Goal: Transaction & Acquisition: Obtain resource

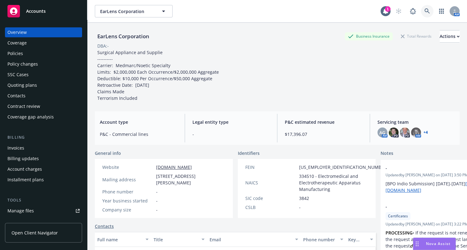
click at [424, 11] on icon at bounding box center [427, 11] width 6 height 6
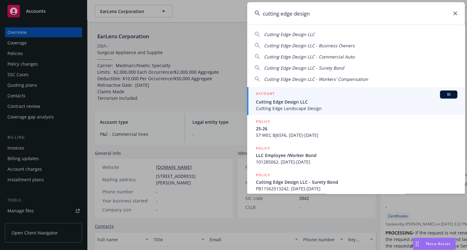
type input "cutting edge design"
click at [300, 105] on span "Cutting Edge Landscape Design" at bounding box center [356, 108] width 201 height 7
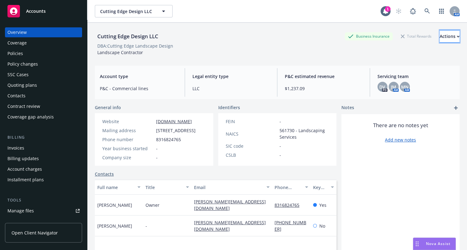
drag, startPoint x: 446, startPoint y: 30, endPoint x: 437, endPoint y: 37, distance: 11.9
click at [445, 30] on button "Actions" at bounding box center [449, 36] width 20 height 12
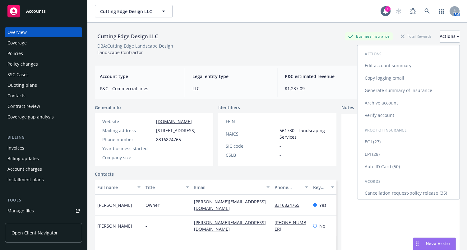
click at [373, 66] on link "Edit account summary" at bounding box center [408, 65] width 102 height 12
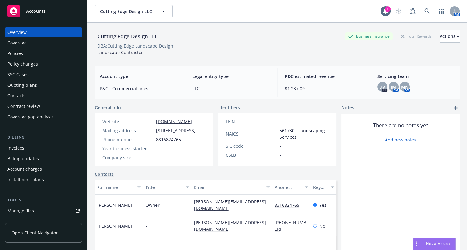
select select "US"
select select "LLC"
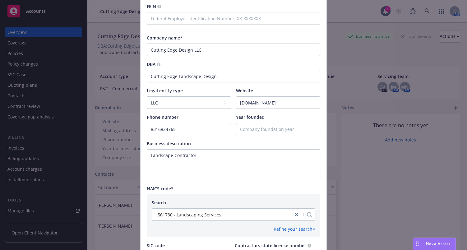
scroll to position [169, 0]
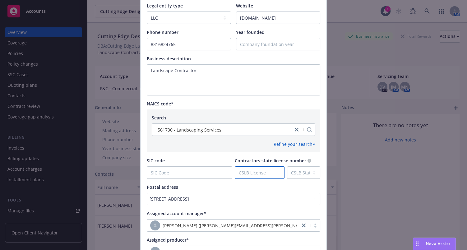
click at [274, 174] on input "Contractors state license number" at bounding box center [259, 173] width 49 height 12
click at [304, 174] on select "CSLB State AK AL AR AS AZ CA CO CT DC DE FL FM GA GU HI IA ID IL IN KS KY LA MA…" at bounding box center [303, 172] width 33 height 12
click at [303, 172] on select "CSLB State AK AL AR AS AZ CA CO CT DC DE FL FM GA GU HI IA ID IL IN KS KY LA MA…" at bounding box center [303, 172] width 33 height 12
click at [258, 171] on input "Contractors state license number" at bounding box center [259, 173] width 49 height 12
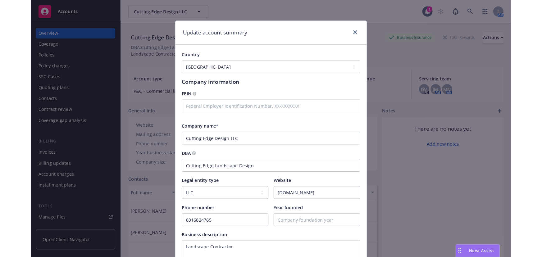
scroll to position [231, 0]
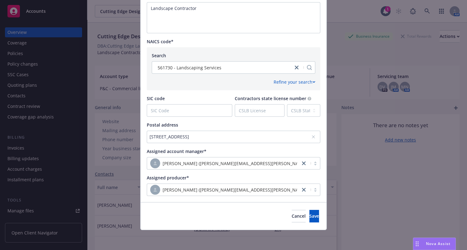
drag, startPoint x: 250, startPoint y: 38, endPoint x: 249, endPoint y: 185, distance: 146.9
click at [291, 217] on span "Cancel" at bounding box center [298, 216] width 14 height 6
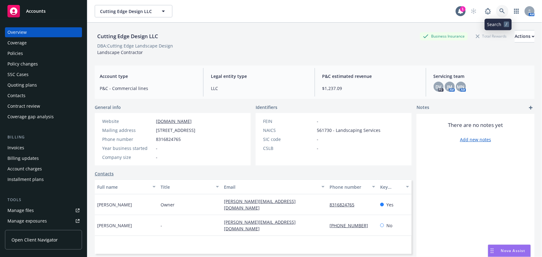
click at [466, 11] on link at bounding box center [502, 11] width 12 height 12
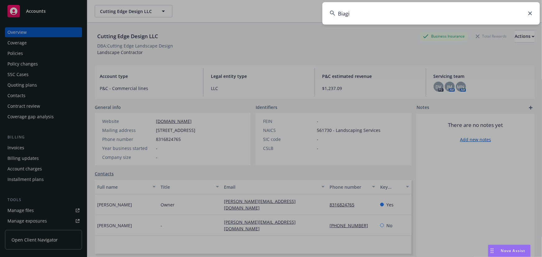
type input "Biagi"
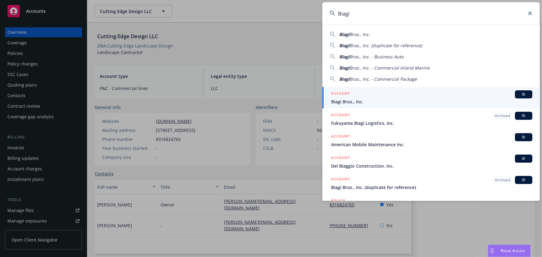
click at [354, 95] on div "ACCOUNT BI" at bounding box center [431, 94] width 201 height 8
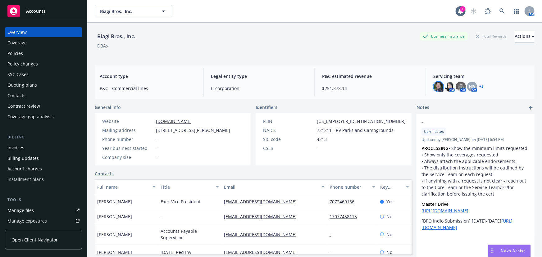
click at [436, 85] on img at bounding box center [439, 87] width 10 height 10
click at [447, 86] on img at bounding box center [450, 87] width 10 height 10
click at [456, 85] on img at bounding box center [461, 87] width 10 height 10
click at [450, 88] on img at bounding box center [450, 87] width 10 height 10
click at [457, 88] on img at bounding box center [461, 87] width 10 height 10
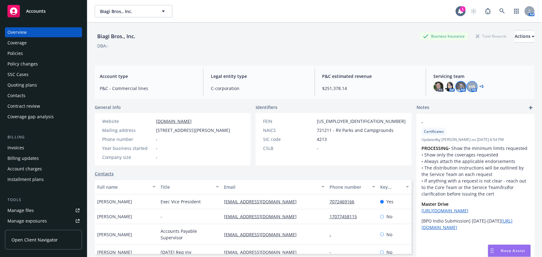
click at [466, 86] on div "HB" at bounding box center [472, 87] width 10 height 10
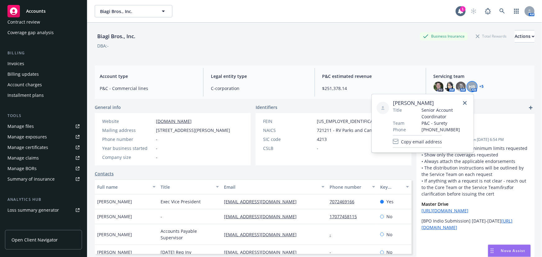
scroll to position [84, 0]
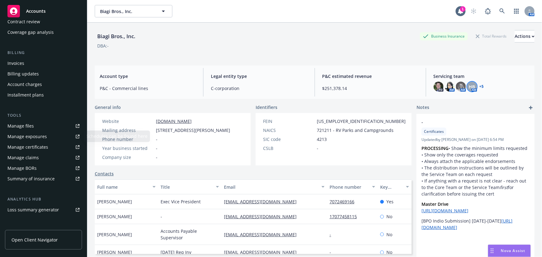
click at [48, 150] on link "Manage certificates" at bounding box center [43, 147] width 77 height 10
click at [462, 90] on div "AM" at bounding box center [461, 87] width 10 height 10
click at [459, 87] on img at bounding box center [461, 87] width 10 height 10
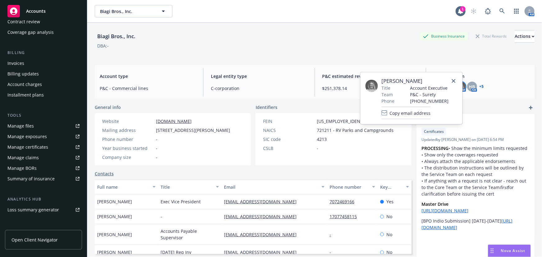
scroll to position [28, 0]
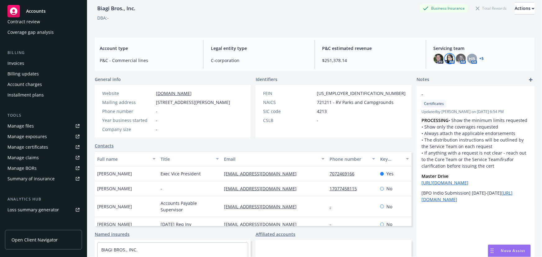
click at [446, 55] on img at bounding box center [450, 59] width 10 height 10
click at [466, 57] on span "HB" at bounding box center [472, 59] width 6 height 7
click at [466, 58] on link "+ 5" at bounding box center [482, 59] width 4 height 4
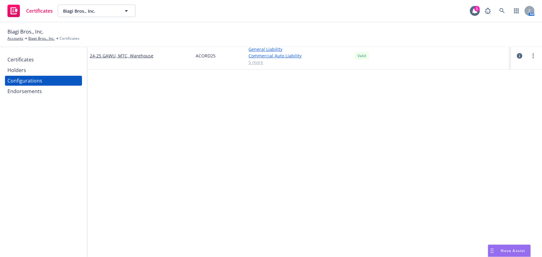
scroll to position [84, 0]
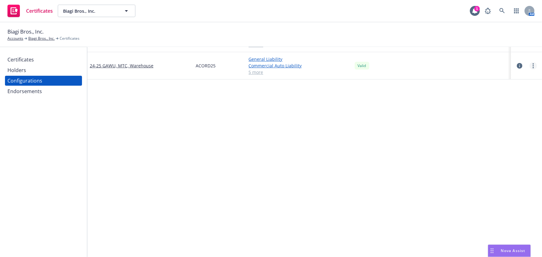
click at [530, 66] on link "more" at bounding box center [533, 65] width 7 height 7
click at [473, 74] on link "Edit" at bounding box center [498, 78] width 68 height 12
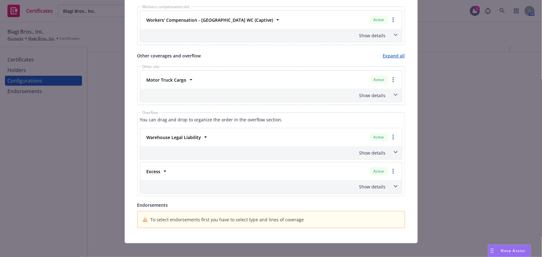
scroll to position [424, 0]
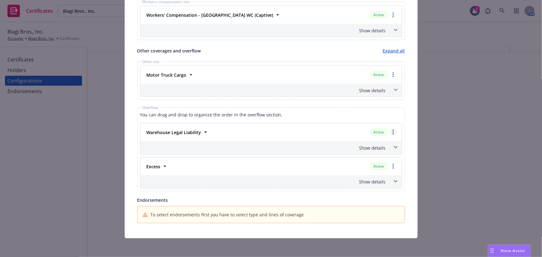
click at [390, 132] on link "more" at bounding box center [393, 132] width 7 height 7
click at [315, 109] on div "Overflow You can drag and drop to organize the order in the overflow section. W…" at bounding box center [271, 149] width 268 height 84
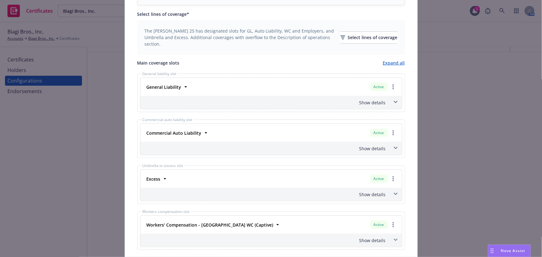
scroll to position [199, 0]
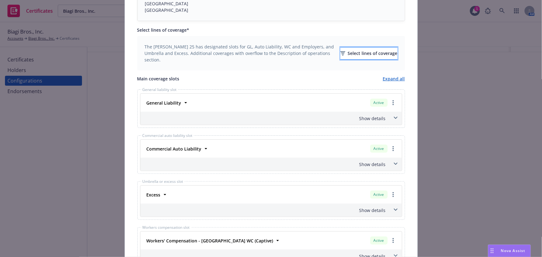
click at [340, 50] on div "Select lines of coverage" at bounding box center [368, 54] width 57 height 12
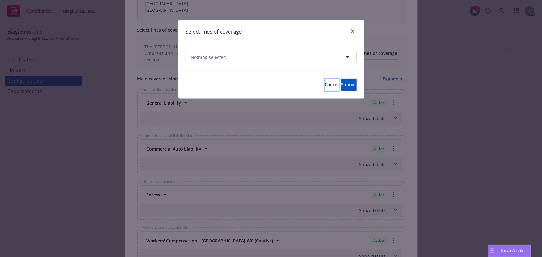
click at [325, 85] on span "Cancel" at bounding box center [332, 85] width 14 height 6
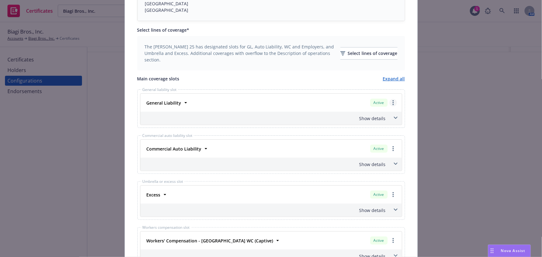
click at [393, 103] on icon "more" at bounding box center [393, 102] width 1 height 5
click at [357, 90] on div "General liability slot General Liability Active Remove this LOC Move to other s…" at bounding box center [271, 108] width 268 height 39
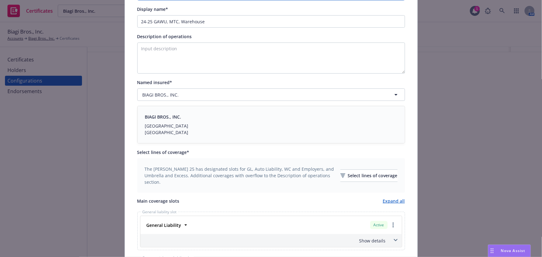
scroll to position [198, 0]
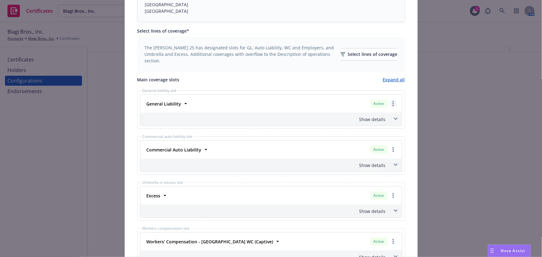
click at [390, 103] on link "more" at bounding box center [393, 103] width 7 height 7
click at [299, 80] on div "Main coverage slots Expand all" at bounding box center [271, 79] width 268 height 7
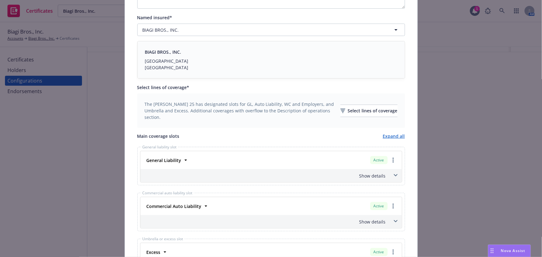
scroll to position [0, 0]
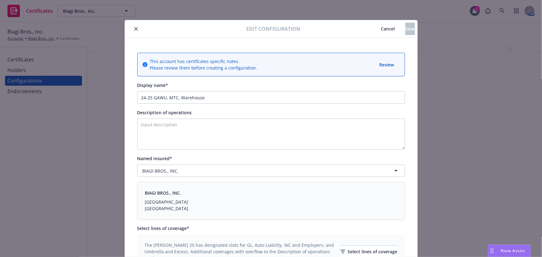
click at [134, 27] on icon "close" at bounding box center [136, 29] width 4 height 4
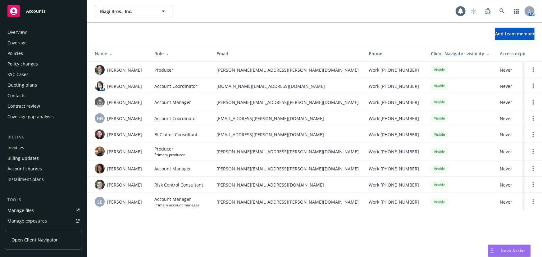
scroll to position [147, 0]
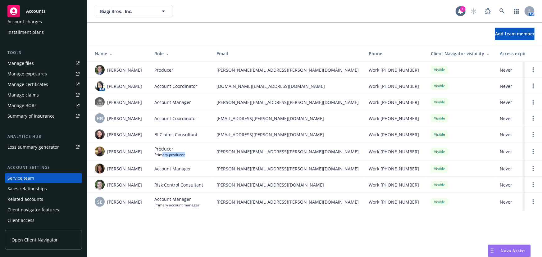
drag, startPoint x: 185, startPoint y: 159, endPoint x: 158, endPoint y: 155, distance: 27.9
click at [160, 155] on td "Producer Primary producer" at bounding box center [180, 152] width 62 height 18
click at [136, 158] on td "Mark Stokes" at bounding box center [118, 152] width 62 height 18
drag, startPoint x: 136, startPoint y: 153, endPoint x: 106, endPoint y: 155, distance: 30.5
click at [106, 155] on div "Mark Stokes" at bounding box center [120, 152] width 50 height 10
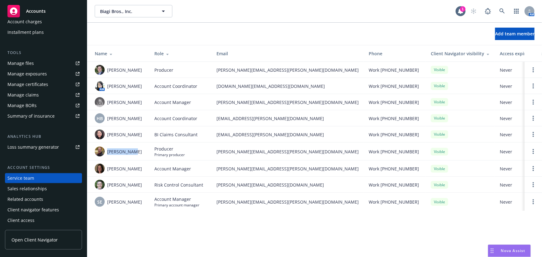
click at [132, 155] on div "Mark Stokes" at bounding box center [120, 152] width 50 height 10
drag, startPoint x: 290, startPoint y: 150, endPoint x: 212, endPoint y: 152, distance: 77.1
click at [212, 152] on td "mark.stokes@newfront.com" at bounding box center [288, 152] width 152 height 18
click at [211, 152] on td "Producer Primary producer" at bounding box center [180, 152] width 62 height 18
drag, startPoint x: 294, startPoint y: 153, endPoint x: 214, endPoint y: 149, distance: 80.5
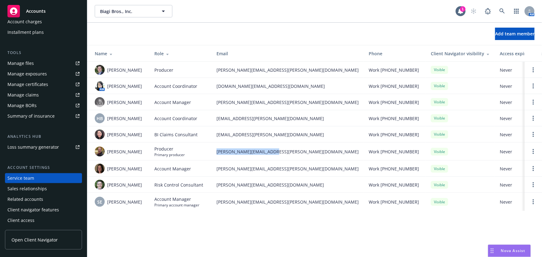
click at [214, 149] on td "mark.stokes@newfront.com" at bounding box center [288, 152] width 152 height 18
click at [498, 11] on link at bounding box center [502, 11] width 12 height 12
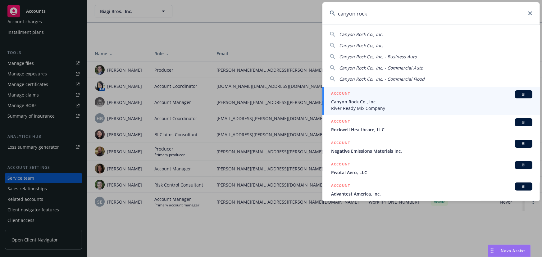
type input "canyon rock"
drag, startPoint x: 366, startPoint y: 103, endPoint x: 359, endPoint y: 101, distance: 6.9
click at [366, 103] on span "Canyon Rock Co., Inc." at bounding box center [431, 101] width 201 height 7
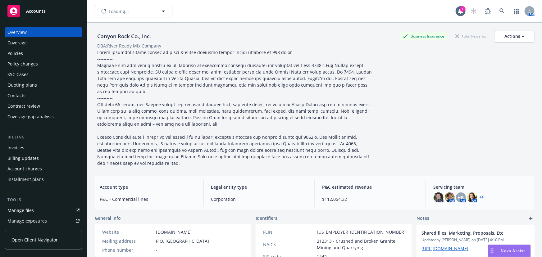
click at [58, 45] on div "Coverage" at bounding box center [43, 43] width 72 height 10
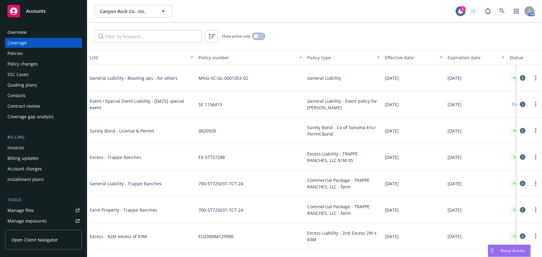
click at [255, 35] on icon "button" at bounding box center [256, 36] width 2 height 2
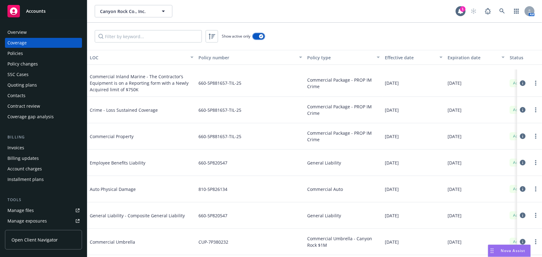
scroll to position [133, 0]
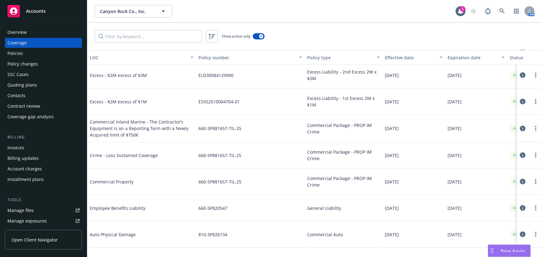
click at [463, 59] on div "Expiration date" at bounding box center [473, 57] width 50 height 7
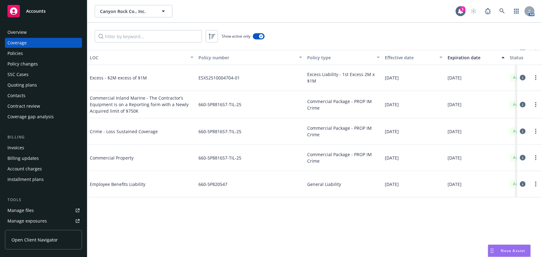
scroll to position [0, 0]
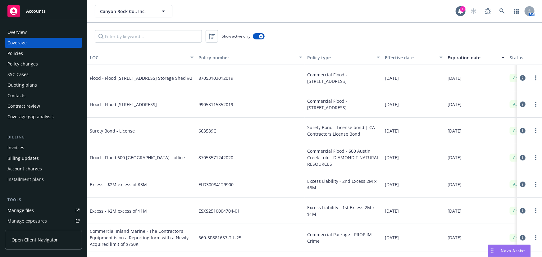
click at [472, 60] on div "Expiration date" at bounding box center [473, 57] width 50 height 7
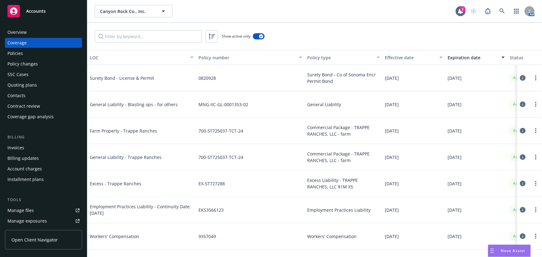
click at [469, 58] on div "Expiration date" at bounding box center [473, 57] width 50 height 7
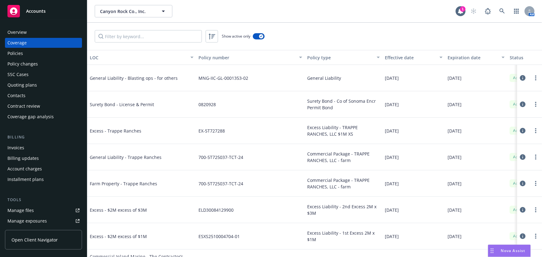
click at [468, 59] on div "Expiration date" at bounding box center [473, 57] width 50 height 7
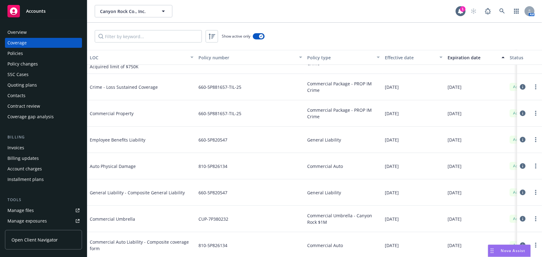
scroll to position [198, 0]
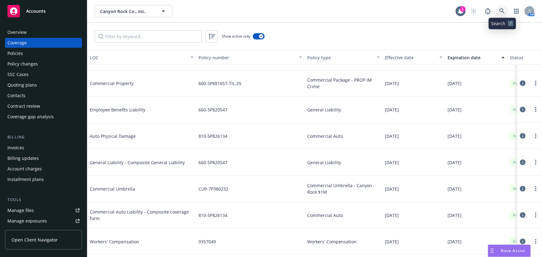
click at [503, 13] on icon at bounding box center [503, 11] width 6 height 6
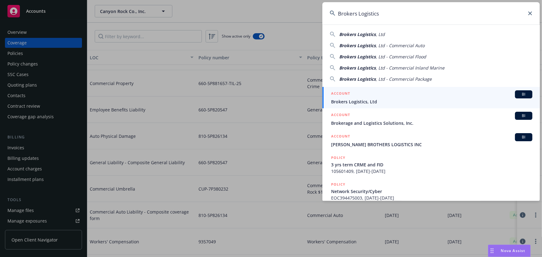
type input "Brokers Logistics"
click at [358, 100] on span "Brokers Logistics, Ltd" at bounding box center [431, 101] width 201 height 7
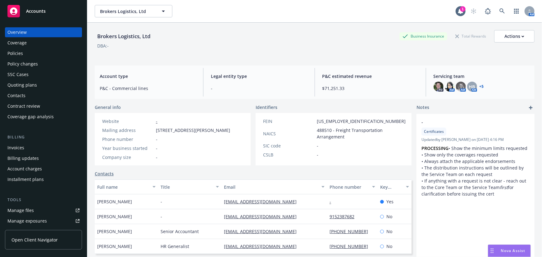
click at [37, 41] on div "Coverage" at bounding box center [43, 43] width 72 height 10
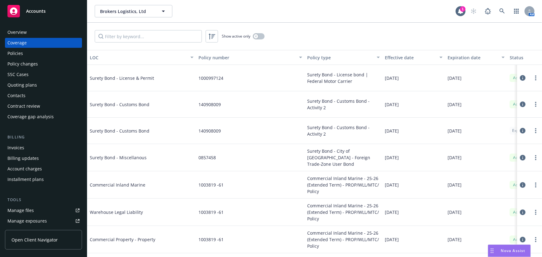
click at [43, 53] on div "Policies" at bounding box center [43, 53] width 72 height 10
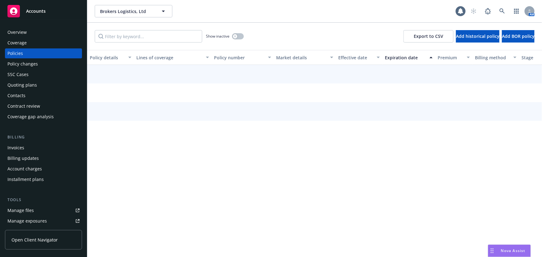
click at [50, 42] on div "Coverage" at bounding box center [43, 43] width 72 height 10
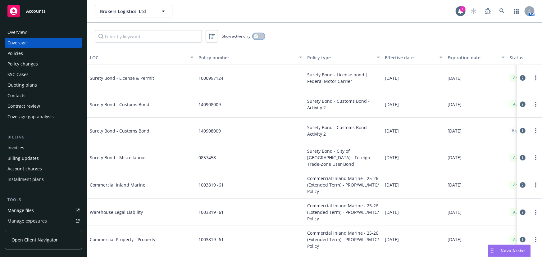
click at [260, 36] on button "button" at bounding box center [259, 36] width 12 height 6
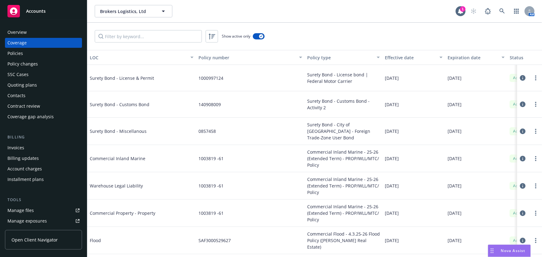
click at [452, 60] on div "Expiration date" at bounding box center [473, 57] width 50 height 7
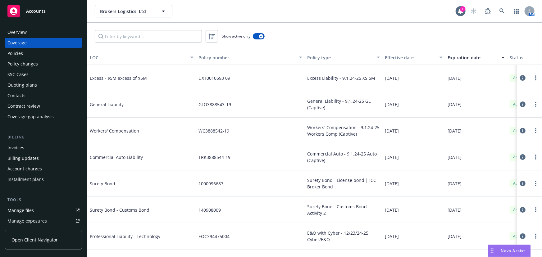
click at [457, 59] on div "Expiration date" at bounding box center [473, 57] width 50 height 7
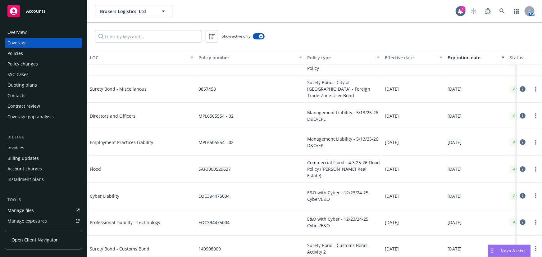
scroll to position [169, 0]
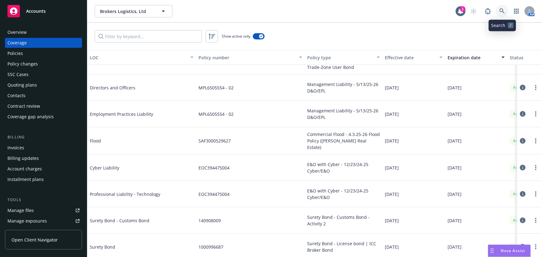
click at [499, 11] on link at bounding box center [502, 11] width 12 height 12
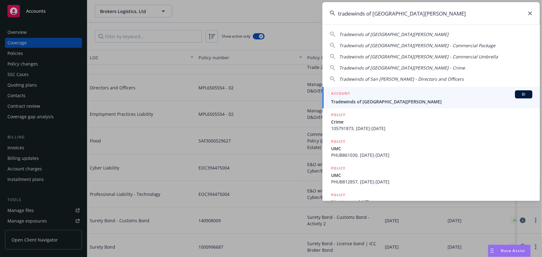
type input "tradewinds of san jose"
click at [344, 96] on h5 "ACCOUNT" at bounding box center [340, 93] width 19 height 7
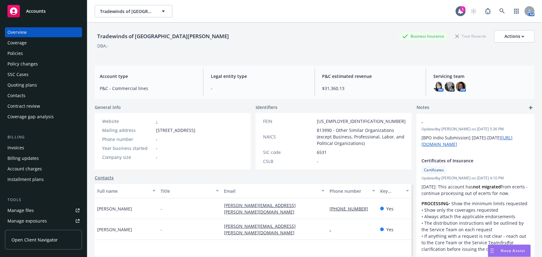
click at [40, 45] on div "Coverage" at bounding box center [43, 43] width 72 height 10
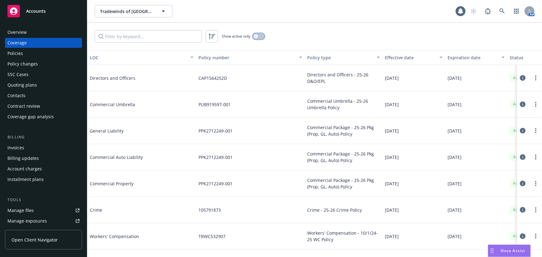
click at [258, 34] on div "button" at bounding box center [256, 36] width 4 height 4
click at [468, 60] on div "Expiration date" at bounding box center [473, 57] width 50 height 7
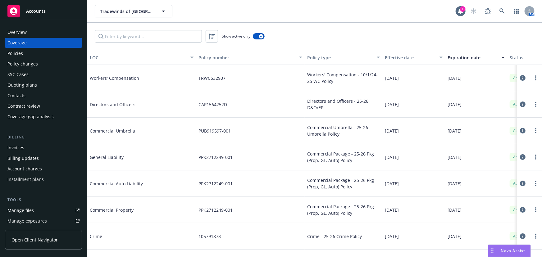
click at [471, 58] on div "Expiration date" at bounding box center [473, 57] width 50 height 7
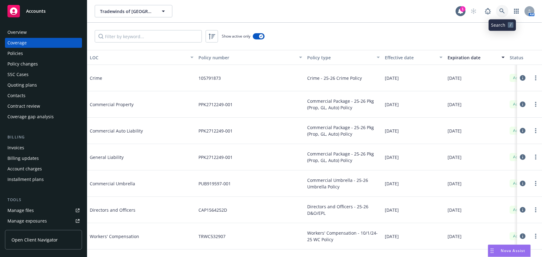
click at [503, 12] on icon at bounding box center [503, 11] width 6 height 6
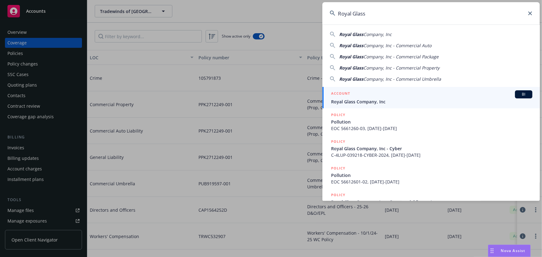
type input "Royal Glass"
drag, startPoint x: 341, startPoint y: 103, endPoint x: 333, endPoint y: 105, distance: 8.4
click at [341, 103] on span "Royal Glass Company, Inc" at bounding box center [431, 101] width 201 height 7
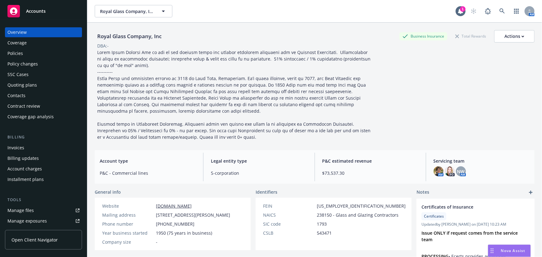
click at [50, 42] on div "Coverage" at bounding box center [43, 43] width 72 height 10
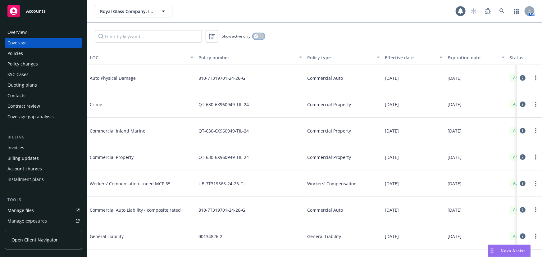
click at [256, 37] on icon "button" at bounding box center [256, 36] width 2 height 2
click at [43, 29] on div "Overview" at bounding box center [43, 32] width 72 height 10
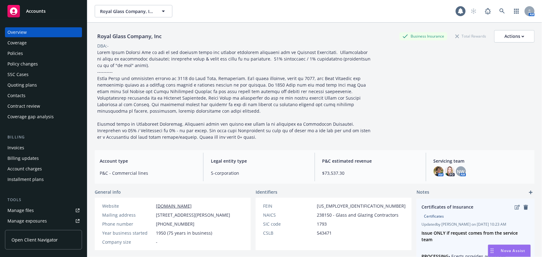
scroll to position [113, 0]
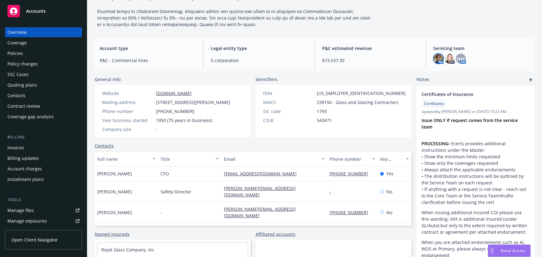
click at [435, 59] on img at bounding box center [439, 59] width 10 height 10
click at [445, 57] on img at bounding box center [450, 59] width 10 height 10
click at [457, 58] on span "NW" at bounding box center [460, 59] width 7 height 7
click at [445, 59] on img at bounding box center [450, 59] width 10 height 10
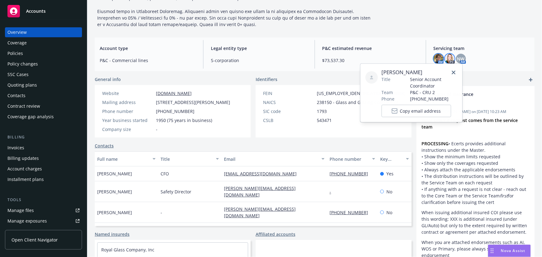
click at [436, 59] on img at bounding box center [439, 59] width 10 height 10
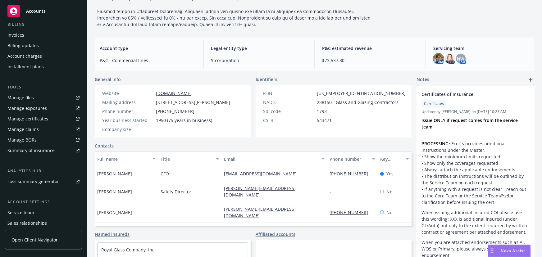
click at [37, 121] on div "Manage certificates" at bounding box center [27, 119] width 41 height 10
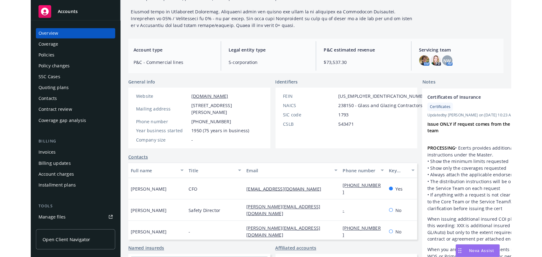
scroll to position [0, 0]
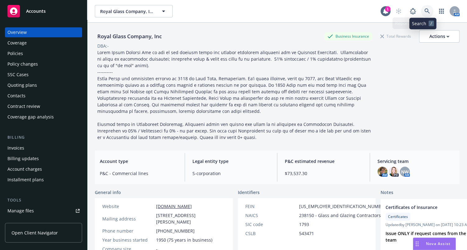
click at [424, 12] on icon at bounding box center [427, 11] width 6 height 6
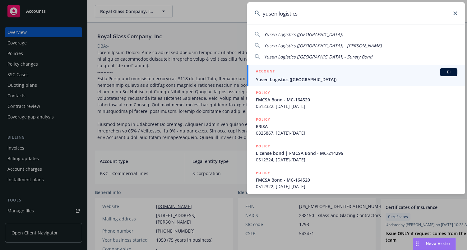
type input "yusen logistics"
click at [279, 79] on span "Yusen Logistics (Americas)" at bounding box center [356, 79] width 201 height 7
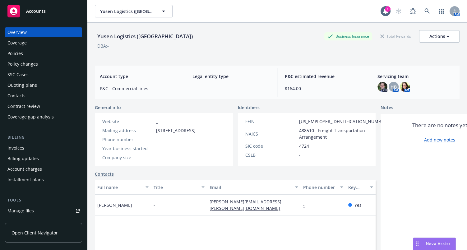
click at [29, 44] on div "Coverage" at bounding box center [43, 43] width 72 height 10
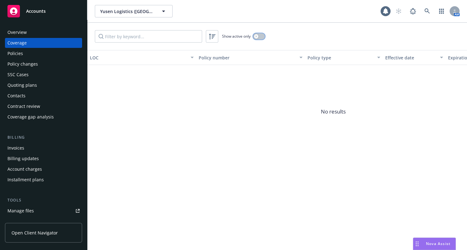
click at [258, 37] on button "button" at bounding box center [259, 36] width 12 height 6
click at [38, 38] on div "Coverage" at bounding box center [43, 43] width 72 height 10
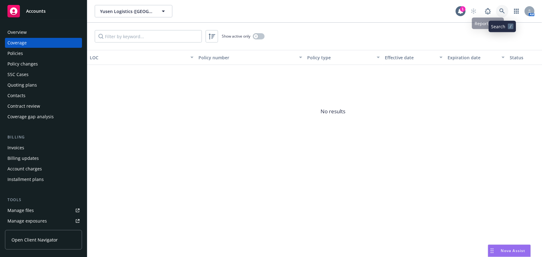
click at [496, 12] on link at bounding box center [502, 11] width 12 height 12
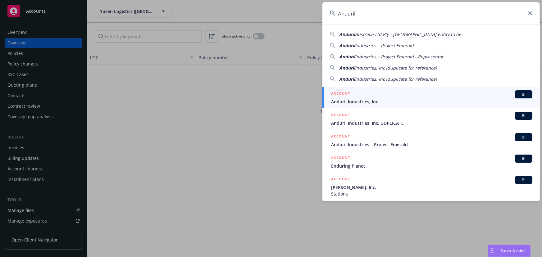
type input "Anduril"
click at [352, 103] on span "Anduril Industries, Inc." at bounding box center [431, 101] width 201 height 7
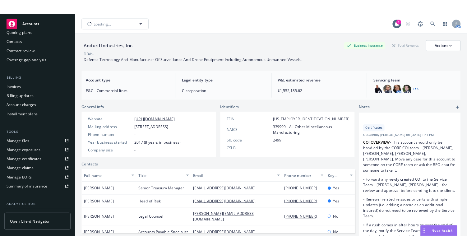
scroll to position [84, 0]
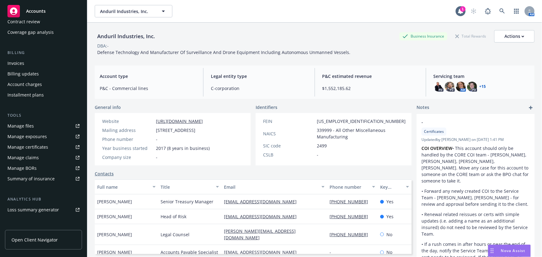
click at [41, 149] on div "Manage certificates" at bounding box center [27, 147] width 41 height 10
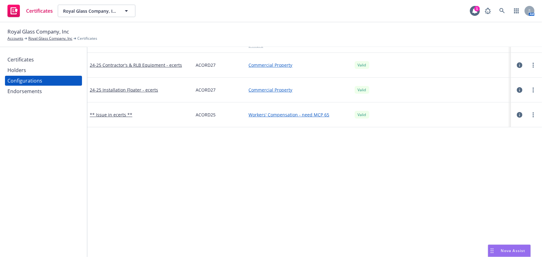
scroll to position [84, 0]
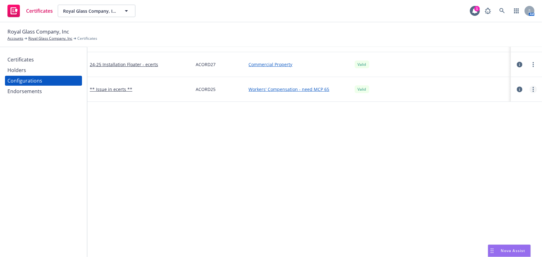
click at [532, 89] on link "more" at bounding box center [533, 89] width 7 height 7
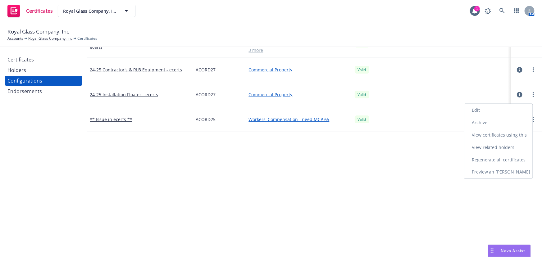
scroll to position [28, 0]
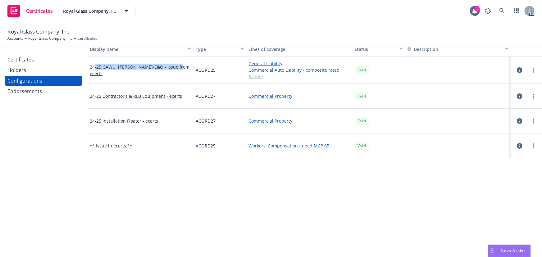
drag, startPoint x: 183, startPoint y: 74, endPoint x: 112, endPoint y: 77, distance: 71.8
click at [95, 76] on div "24-25 GAWU, Poll/E&O - Issue from ecerts" at bounding box center [140, 70] width 106 height 27
click at [114, 78] on div "24-25 GAWU, Poll/E&O - Issue from ecerts" at bounding box center [140, 70] width 106 height 27
click at [533, 71] on icon "more" at bounding box center [533, 70] width 1 height 5
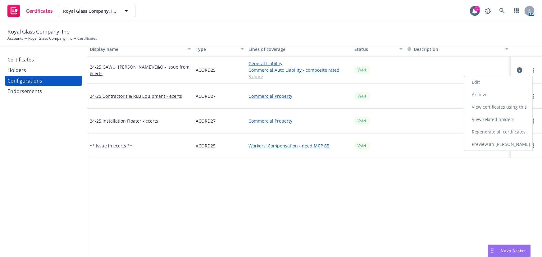
click at [497, 147] on link "Preview an ACORD" at bounding box center [498, 145] width 68 height 12
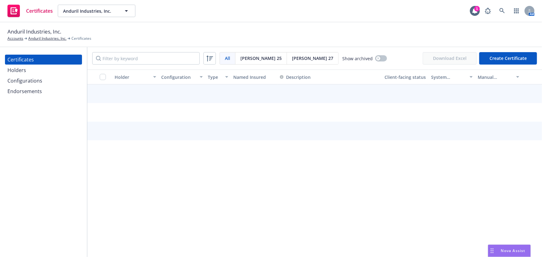
click at [26, 73] on div "Holders" at bounding box center [43, 70] width 72 height 10
click at [37, 67] on div "Holders" at bounding box center [43, 70] width 72 height 10
click at [46, 68] on div "Holders" at bounding box center [43, 70] width 72 height 10
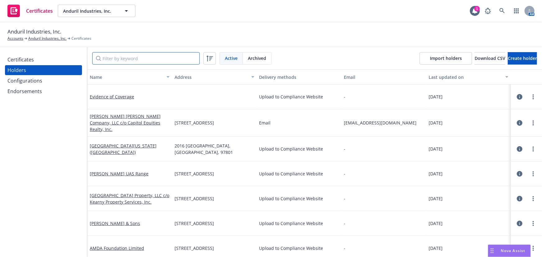
click at [109, 58] on input "Filter by keyword" at bounding box center [145, 58] width 107 height 12
paste input "Charlotte Film Rentals"
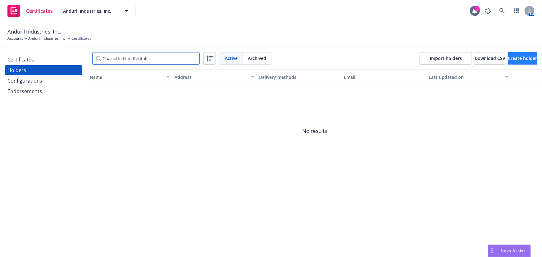
type input "Charlotte Film Rentals"
click at [508, 56] on span "Create holder" at bounding box center [522, 58] width 29 height 6
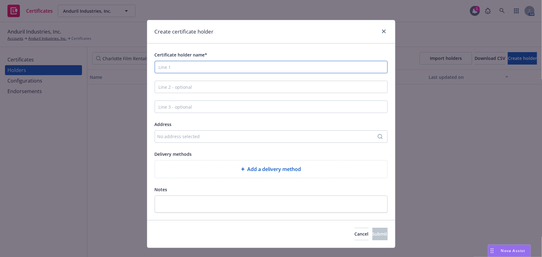
click at [189, 67] on input "Certificate holder name*" at bounding box center [271, 67] width 233 height 12
paste input "Charlotte Film Rentals"
type input "Charlotte Film Rentals"
click at [225, 170] on div "Add a delivery method" at bounding box center [271, 169] width 222 height 7
select select "EMAIL"
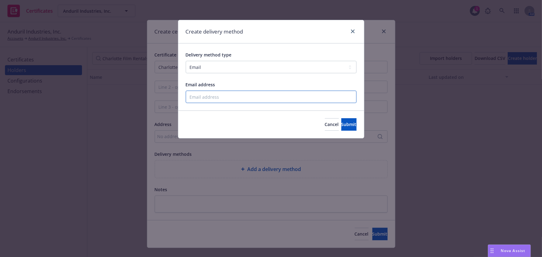
click at [200, 96] on input "Email address" at bounding box center [271, 97] width 171 height 12
paste input "hello@charlottefilmrentals.com"
type input "hello@charlottefilmrentals.com"
click at [343, 127] on button "Submit" at bounding box center [348, 124] width 15 height 12
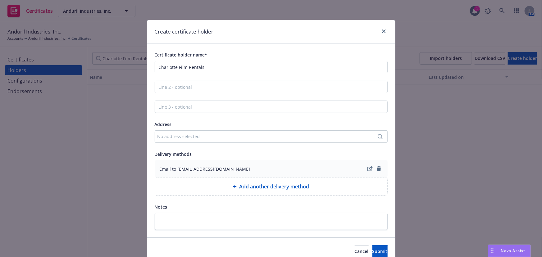
click at [166, 133] on div "No address selected" at bounding box center [271, 136] width 233 height 12
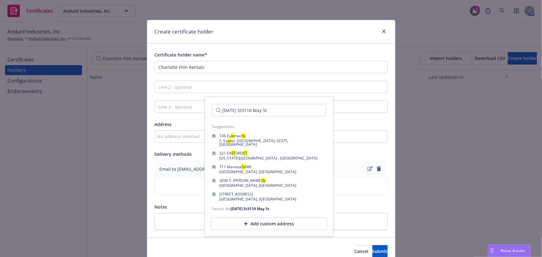
drag, startPoint x: 277, startPoint y: 109, endPoint x: 164, endPoint y: 98, distance: 113.9
click at [198, 103] on body "Certificates Anduril Industries, Inc. Anduril Industries, Inc. 1 AM Anduril Ind…" at bounding box center [271, 128] width 542 height 257
type input "3110 May St3110 May St3110 May St"
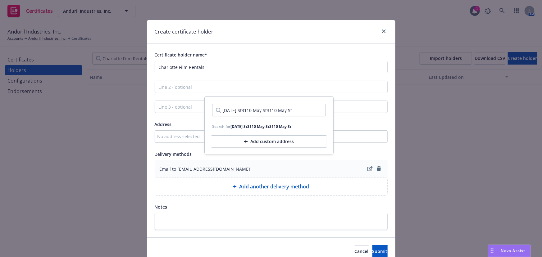
click at [315, 111] on input "3110 May St3110 May St3110 May St" at bounding box center [269, 110] width 114 height 12
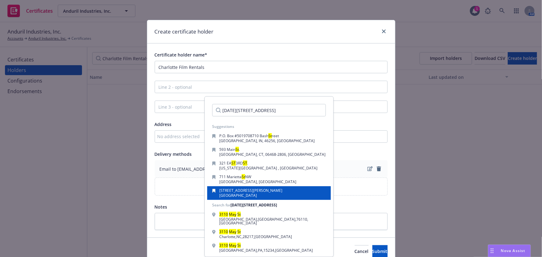
scroll to position [28, 0]
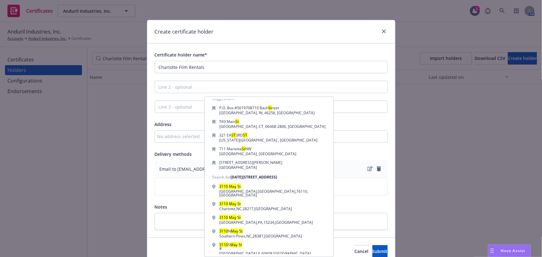
type input "3110 May St"
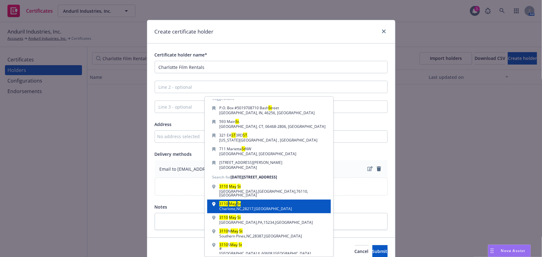
click at [263, 202] on div "3110 May St" at bounding box center [255, 204] width 73 height 5
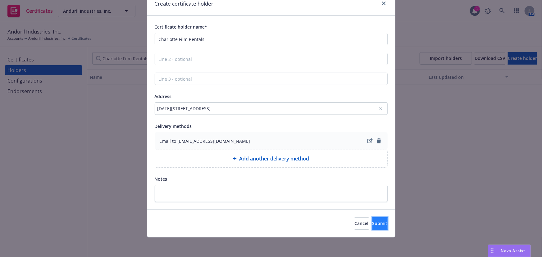
click at [372, 221] on span "Submit" at bounding box center [379, 224] width 15 height 6
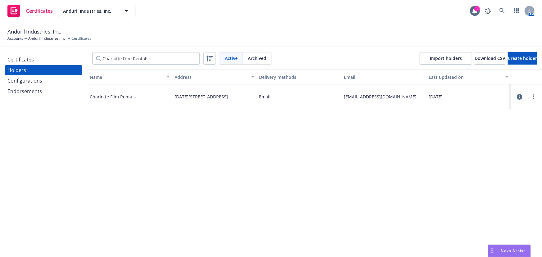
click at [38, 58] on div "Certificates" at bounding box center [43, 60] width 72 height 10
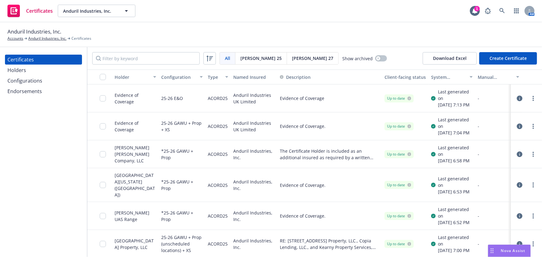
click at [497, 60] on button "Create Certificate" at bounding box center [508, 58] width 58 height 12
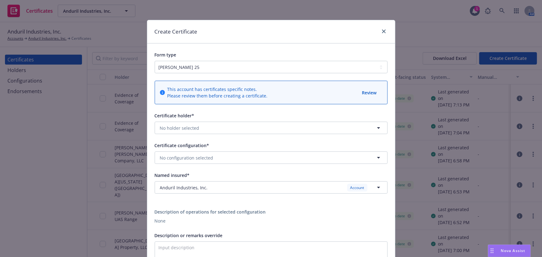
drag, startPoint x: 184, startPoint y: 121, endPoint x: 186, endPoint y: 127, distance: 6.7
click at [185, 123] on div "Certificate holder* No holder selected" at bounding box center [271, 123] width 233 height 22
click at [186, 128] on span "No holder selected" at bounding box center [179, 128] width 39 height 7
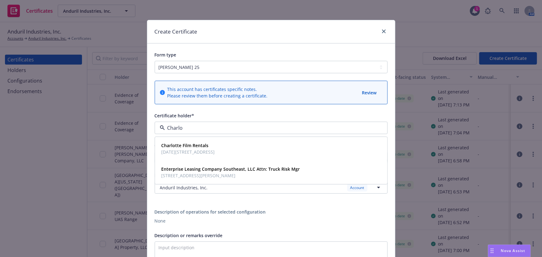
type input "Charlot"
drag, startPoint x: 200, startPoint y: 143, endPoint x: 201, endPoint y: 147, distance: 3.8
click at [201, 147] on strong "Charlotte Film Rentals" at bounding box center [185, 146] width 47 height 6
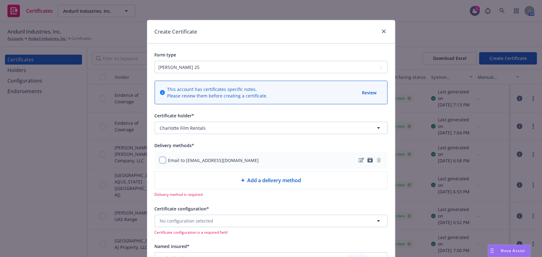
click at [162, 159] on input "checkbox" at bounding box center [163, 160] width 6 height 6
checkbox input "true"
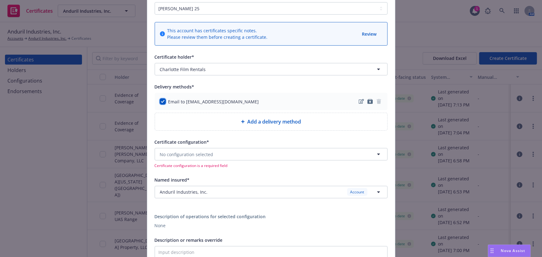
scroll to position [84, 0]
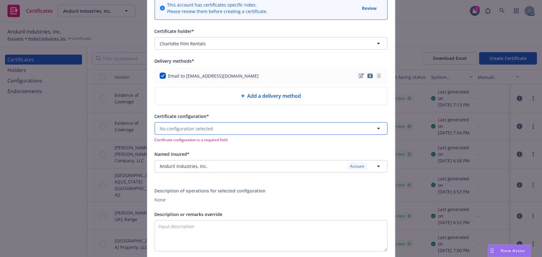
click at [198, 130] on span "No configuration selected" at bounding box center [186, 129] width 53 height 7
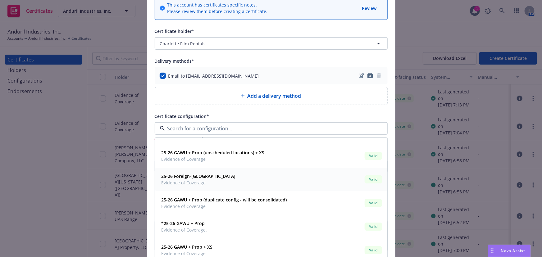
scroll to position [113, 0]
click at [246, 151] on strong "25-26 GAWU + Prop (unscheduled locations) + XS" at bounding box center [213, 152] width 103 height 6
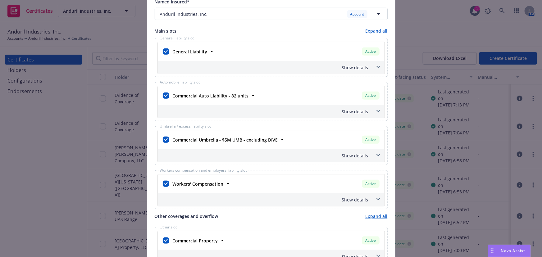
scroll to position [311, 0]
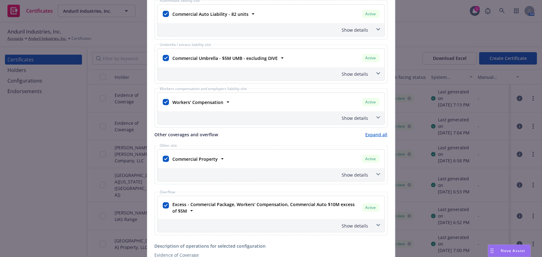
click at [355, 173] on div "Show details" at bounding box center [263, 175] width 209 height 7
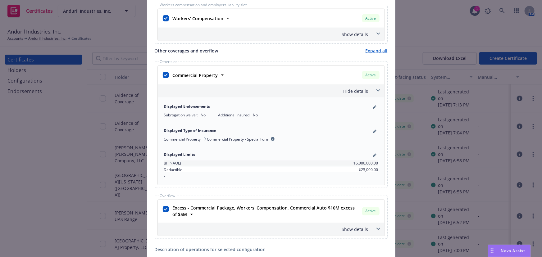
scroll to position [395, 0]
click at [166, 206] on input "checkbox" at bounding box center [166, 209] width 6 height 6
checkbox input "false"
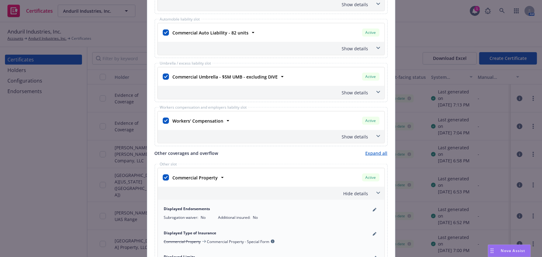
scroll to position [282, 0]
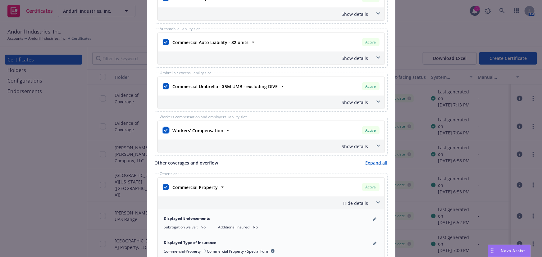
click at [163, 129] on input "checkbox" at bounding box center [166, 130] width 6 height 6
checkbox input "false"
click at [163, 85] on input "checkbox" at bounding box center [166, 86] width 6 height 6
checkbox input "false"
click at [163, 40] on input "checkbox" at bounding box center [166, 42] width 6 height 6
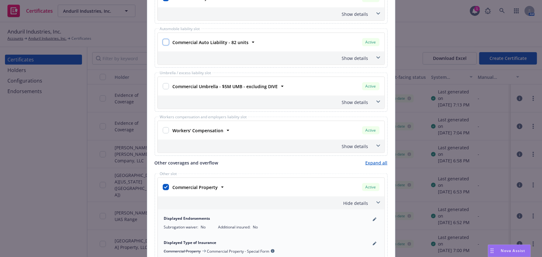
checkbox input "false"
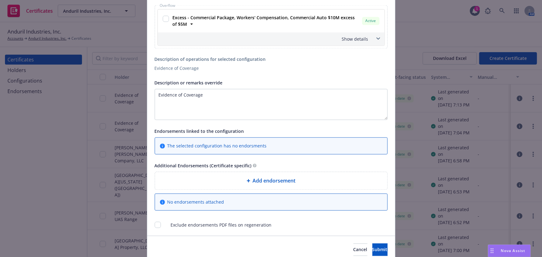
scroll to position [610, 0]
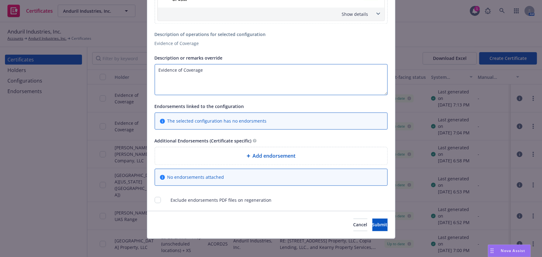
drag, startPoint x: 217, startPoint y: 82, endPoint x: 131, endPoint y: 66, distance: 86.9
click at [131, 67] on div "Create Certificate Form type ACORD 25 ACORD 27 This account has certificates sp…" at bounding box center [271, 128] width 542 height 257
paste textarea "FX3 + Gimbal"
click at [165, 68] on textarea "RE: FX3 + Gimbal" at bounding box center [271, 79] width 233 height 31
click at [276, 84] on textarea "RE: Leased or Rented Equipment - FX3 + Gimbal" at bounding box center [271, 79] width 233 height 31
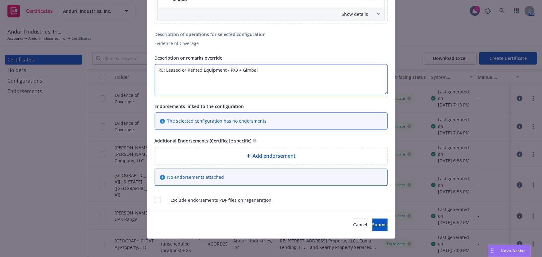
drag, startPoint x: 265, startPoint y: 68, endPoint x: 227, endPoint y: 67, distance: 38.5
click at [227, 67] on textarea "RE: Leased or Rented Equipment - FX3 + Gimbal" at bounding box center [271, 79] width 233 height 31
paste textarea ", Lens"
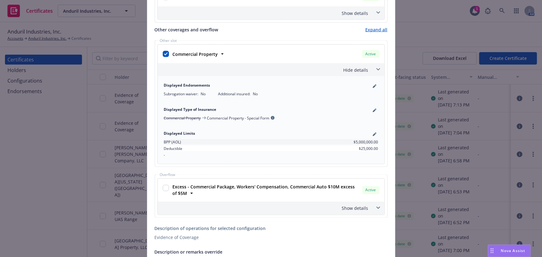
scroll to position [413, 0]
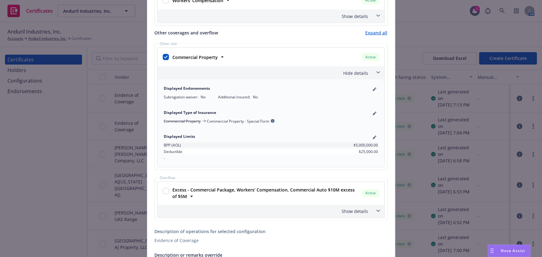
type textarea "RE: Leased or Rented Equipment - FX3, Lens + Gimbal. Evidence of Coverage."
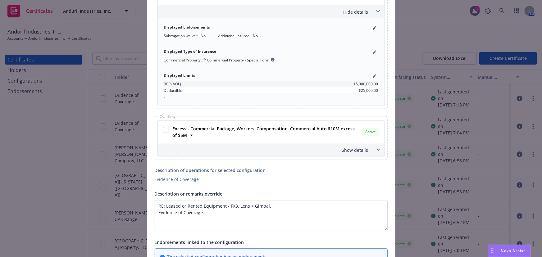
scroll to position [610, 0]
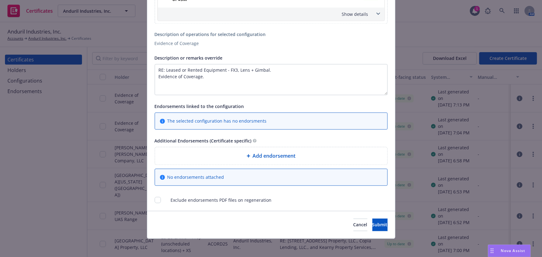
drag, startPoint x: 293, startPoint y: 71, endPoint x: 300, endPoint y: 159, distance: 88.2
click at [372, 224] on button "Submit" at bounding box center [379, 225] width 15 height 12
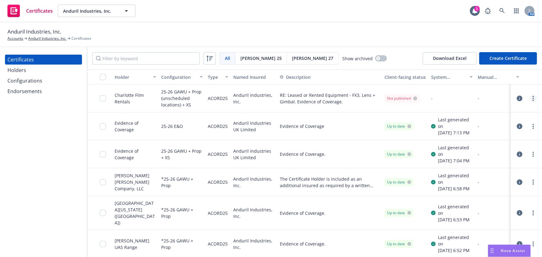
click at [533, 99] on icon "more" at bounding box center [533, 98] width 1 height 5
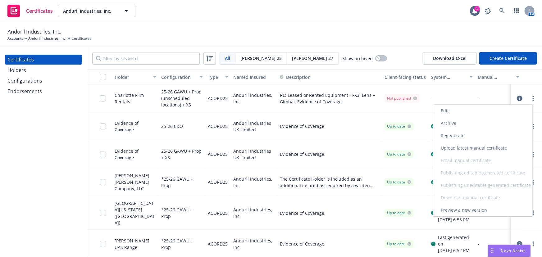
click at [460, 136] on link "Regenerate" at bounding box center [482, 136] width 99 height 12
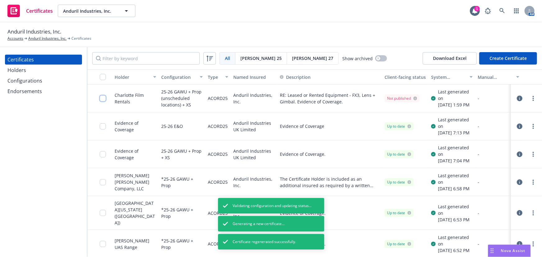
click at [104, 100] on input "checkbox" at bounding box center [103, 98] width 6 height 6
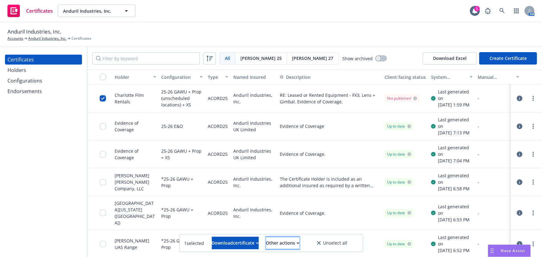
click at [299, 242] on div "Other actions" at bounding box center [282, 243] width 33 height 12
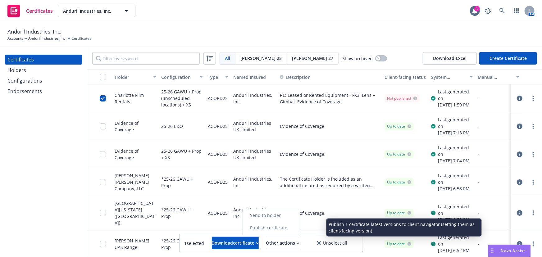
click at [294, 231] on link "Publish certificate" at bounding box center [271, 228] width 57 height 12
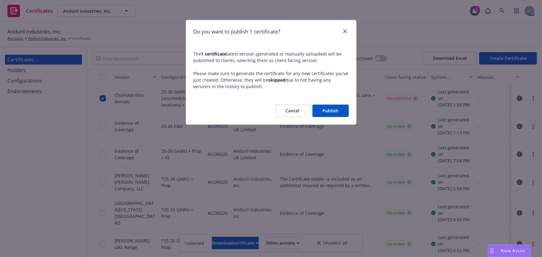
click at [335, 113] on button "Publish" at bounding box center [331, 111] width 36 height 12
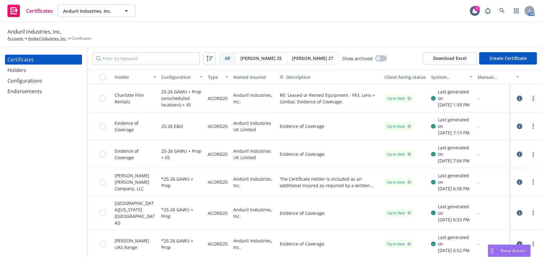
click at [531, 100] on link "more" at bounding box center [533, 98] width 7 height 7
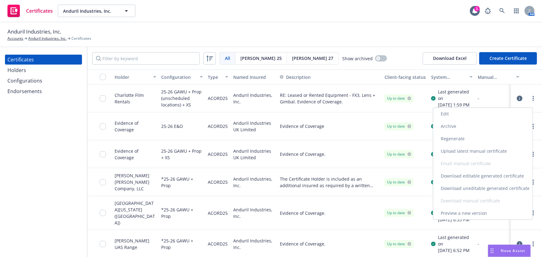
click at [455, 187] on link "Download uneditable generated certificate" at bounding box center [482, 188] width 99 height 12
